Goal: Check status: Check status

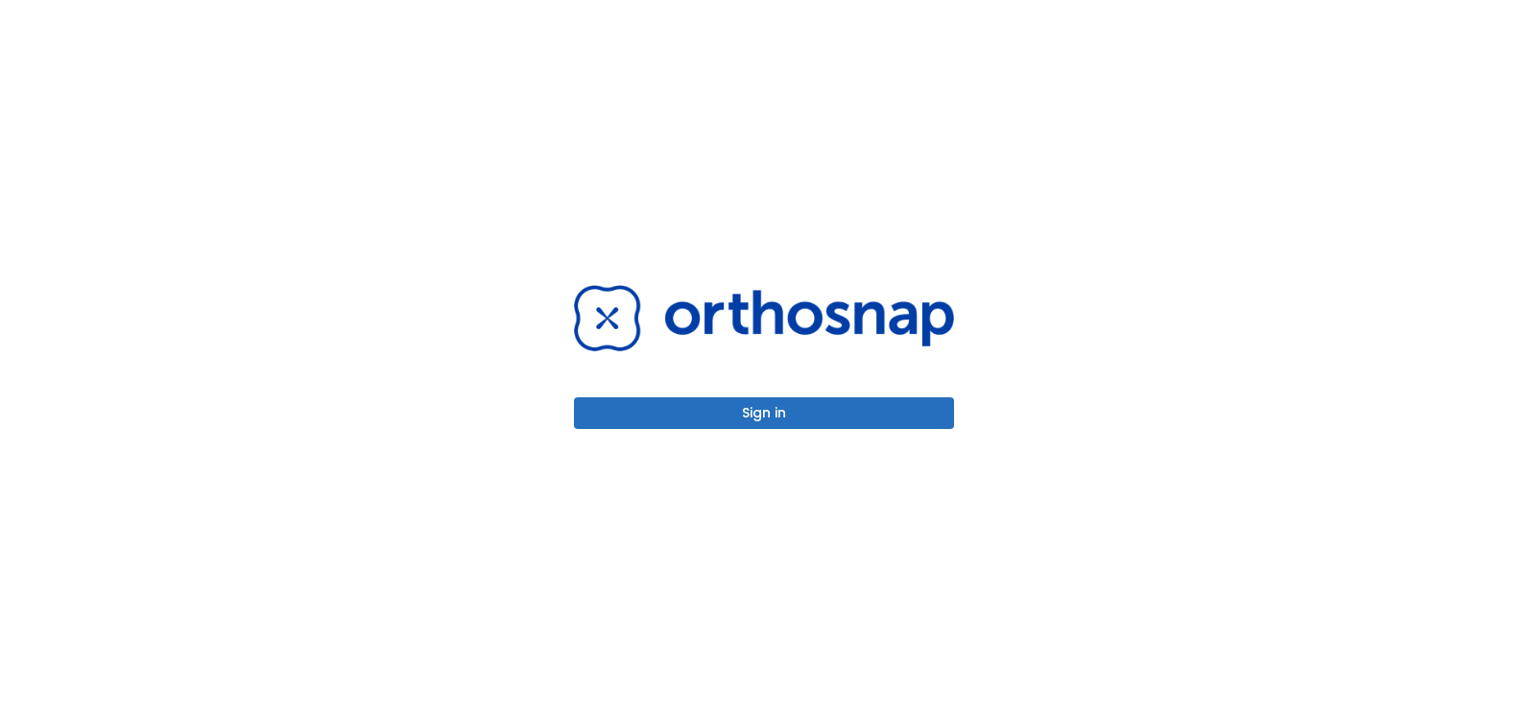
click at [799, 422] on button "Sign in" at bounding box center [764, 413] width 380 height 32
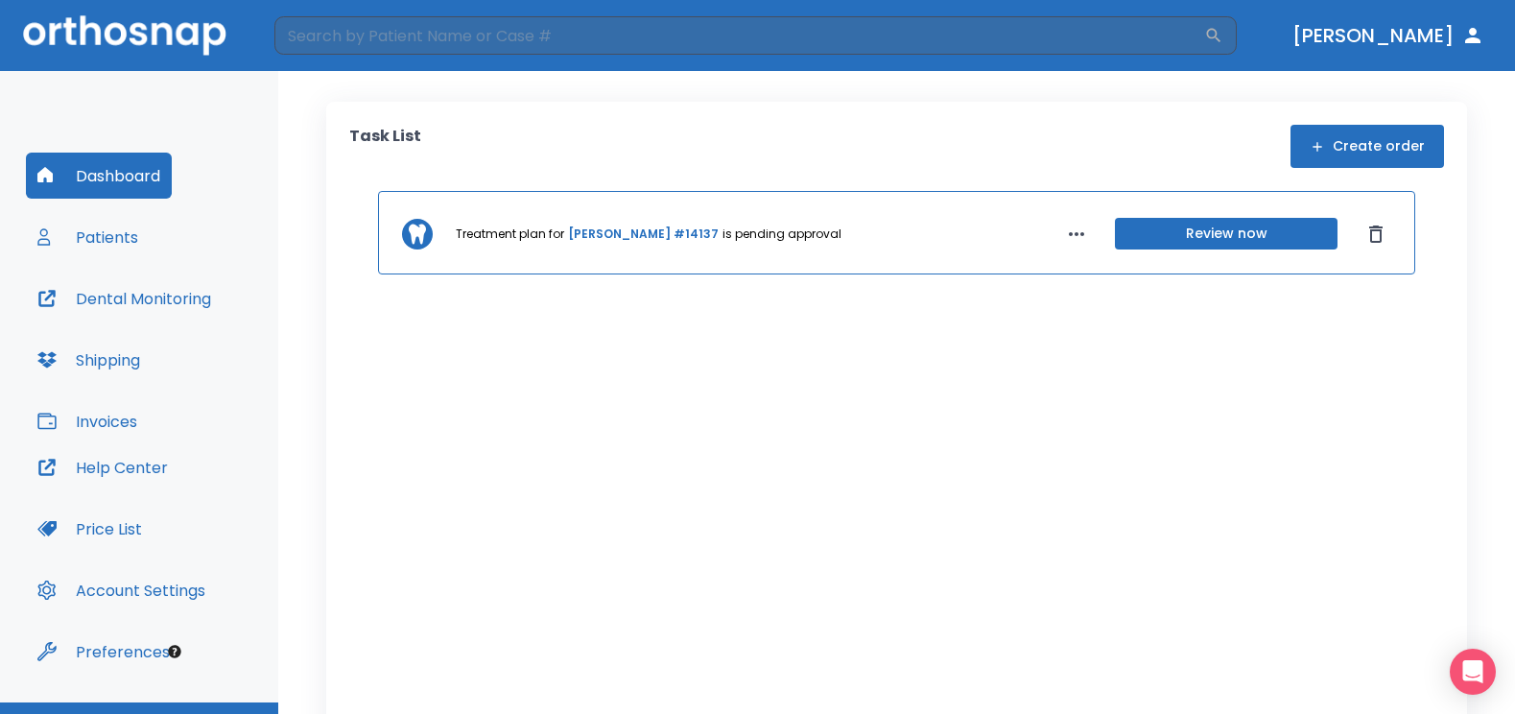
click at [663, 233] on link "Teresa Hinojosa #14137" at bounding box center [643, 234] width 151 height 17
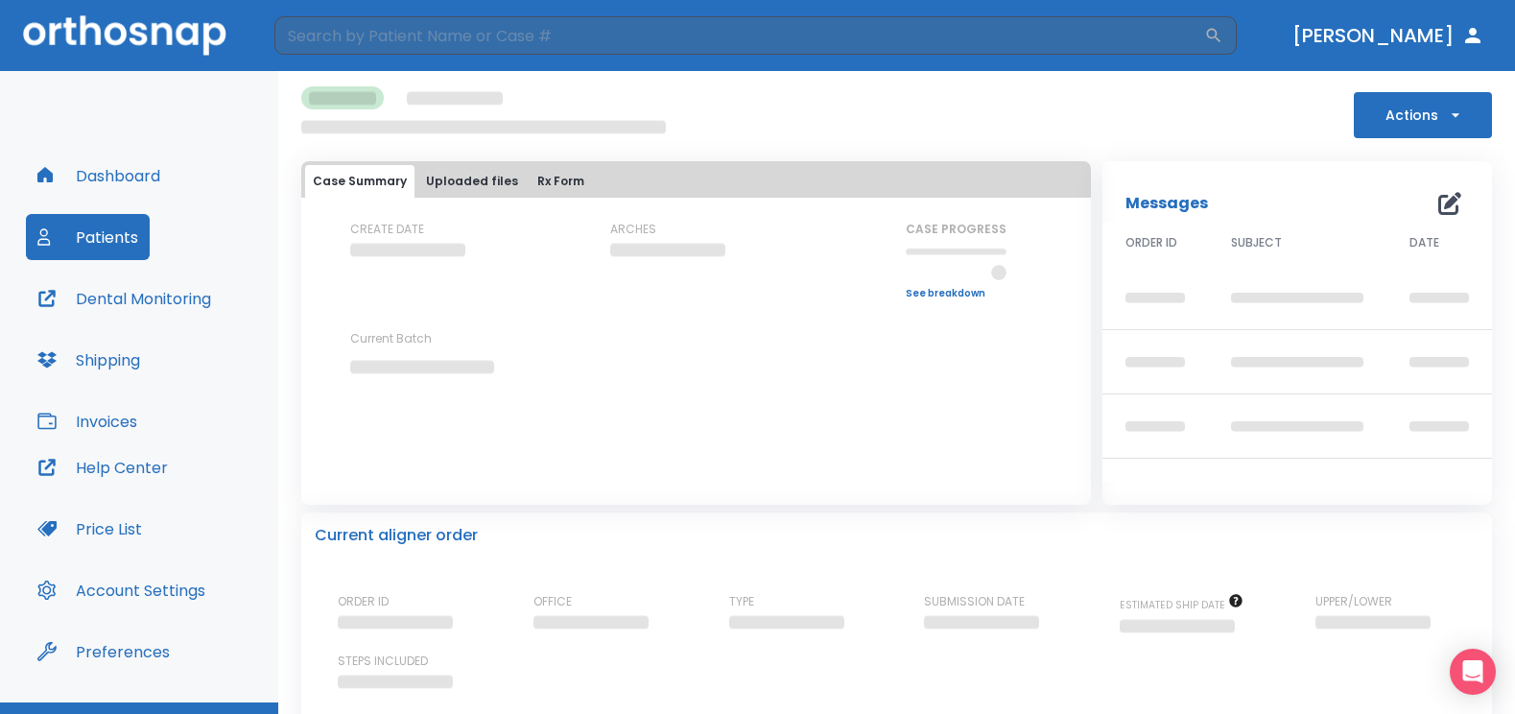
click at [663, 233] on div "ARCHES" at bounding box center [696, 241] width 173 height 40
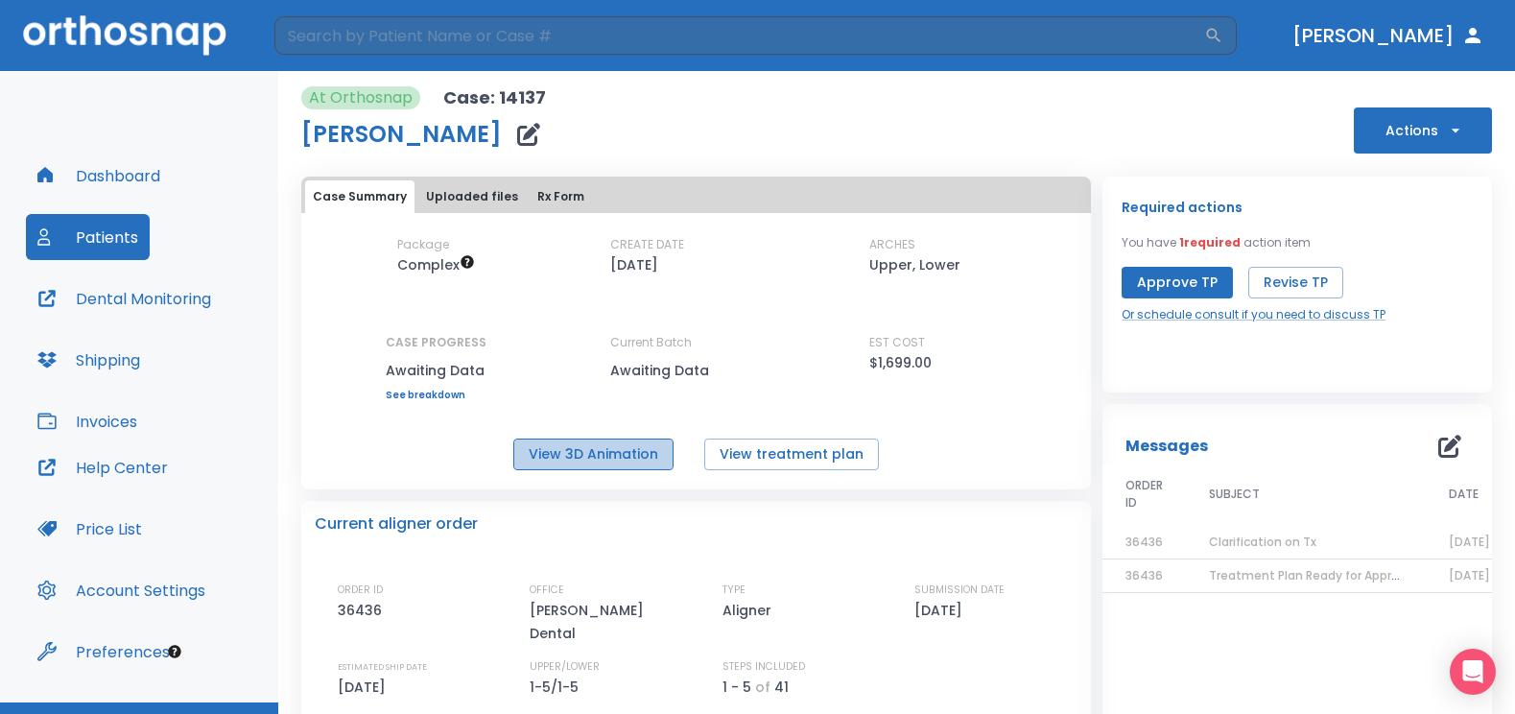
click at [618, 458] on button "View 3D Animation" at bounding box center [593, 455] width 160 height 32
